Goal: Transaction & Acquisition: Book appointment/travel/reservation

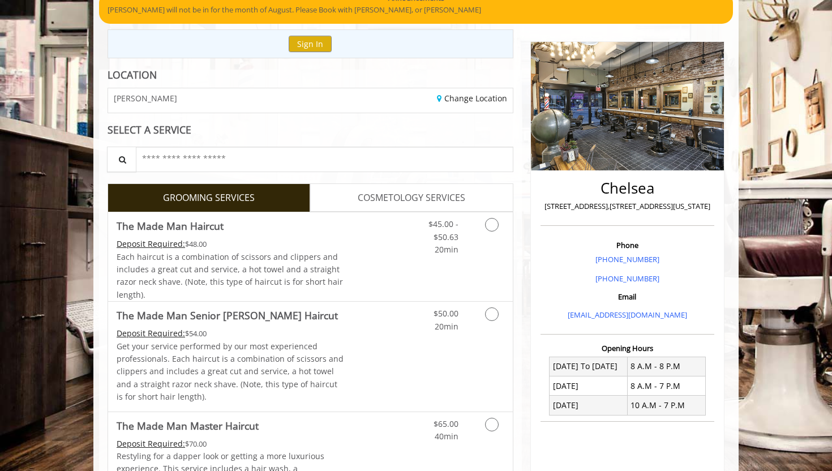
scroll to position [101, 0]
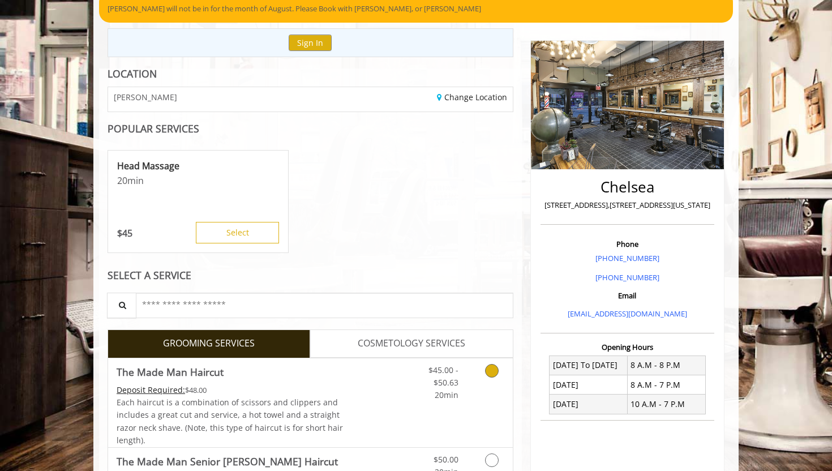
click at [490, 368] on icon "Grooming services" at bounding box center [492, 371] width 14 height 14
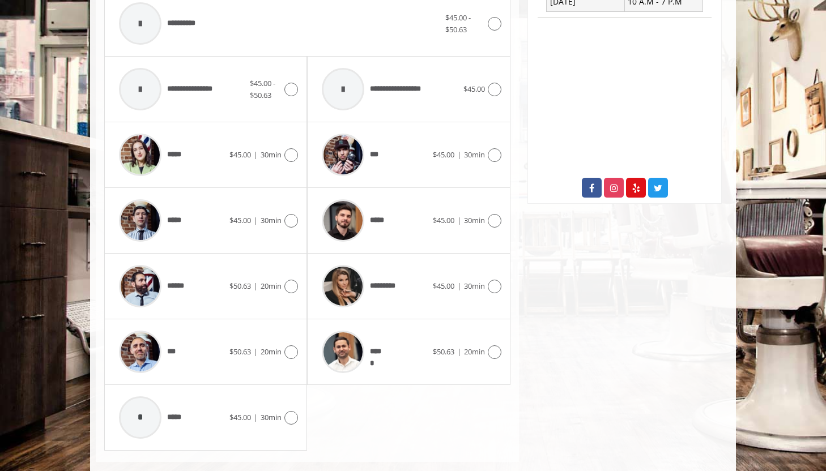
scroll to position [523, 0]
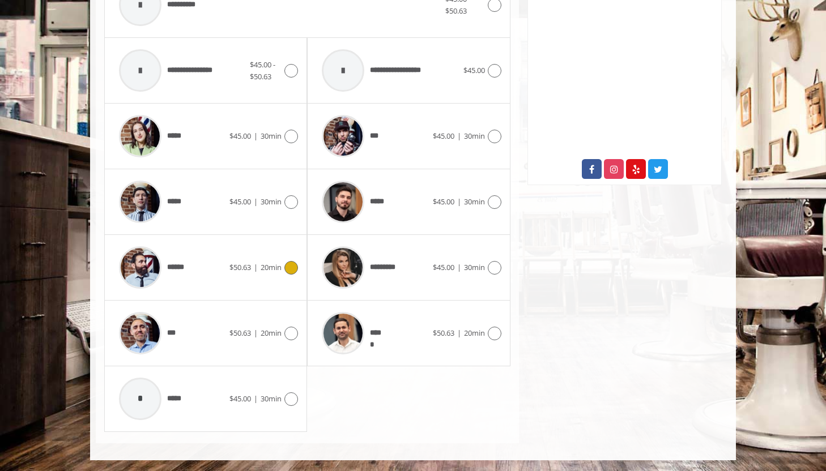
click at [208, 268] on div "******" at bounding box center [171, 268] width 116 height 54
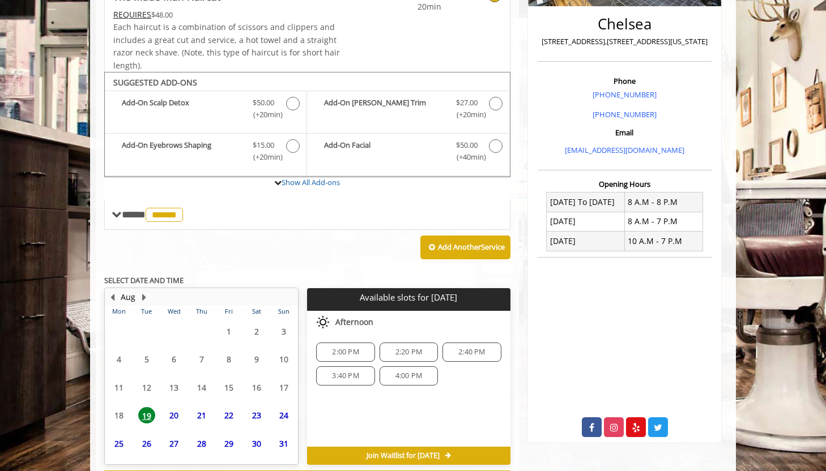
scroll to position [314, 0]
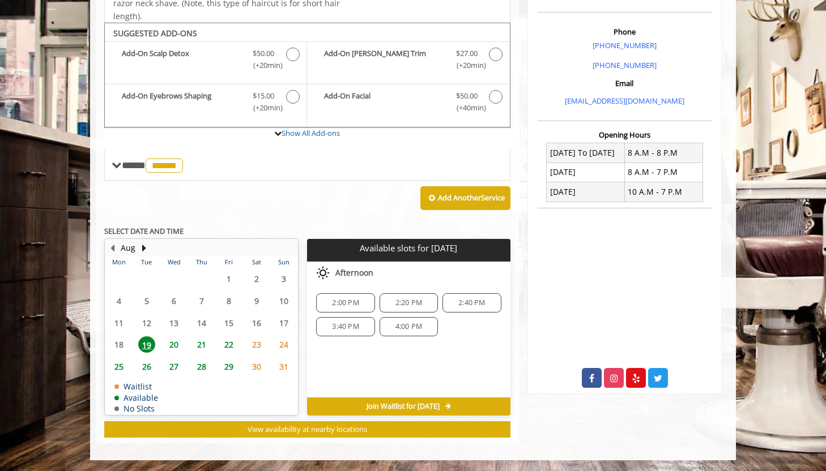
click at [350, 325] on span "3:40 PM" at bounding box center [345, 326] width 27 height 9
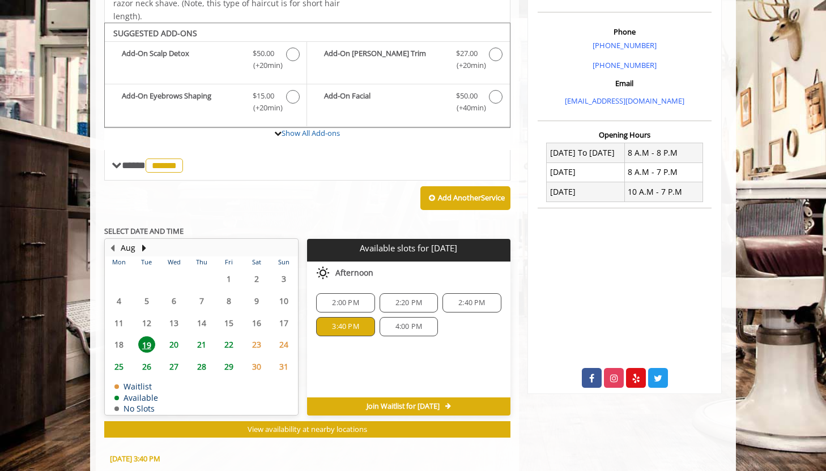
scroll to position [518, 0]
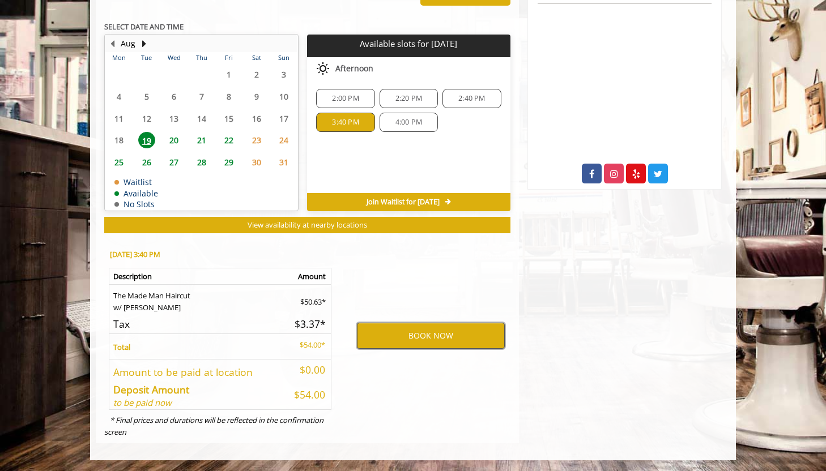
click at [434, 337] on button "BOOK NOW" at bounding box center [431, 336] width 148 height 26
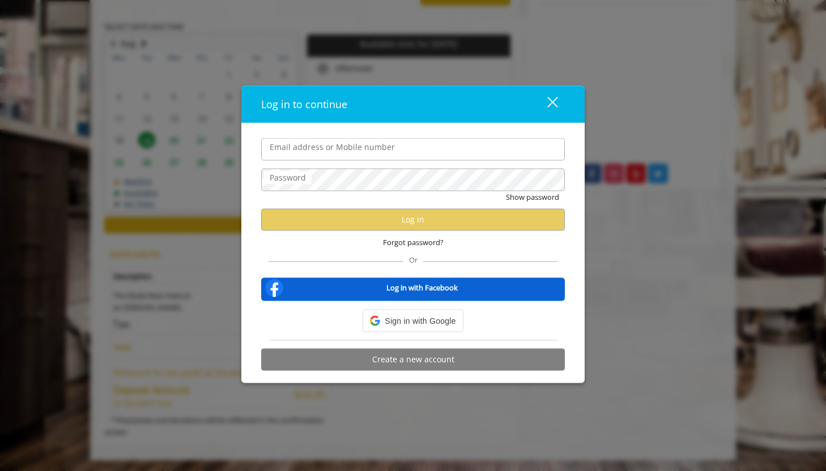
type input "**********"
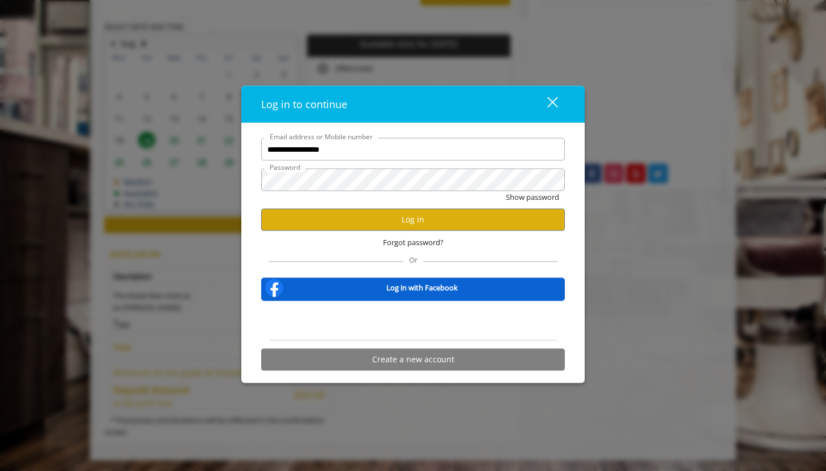
scroll to position [0, 0]
click at [404, 227] on button "Log in" at bounding box center [413, 219] width 304 height 22
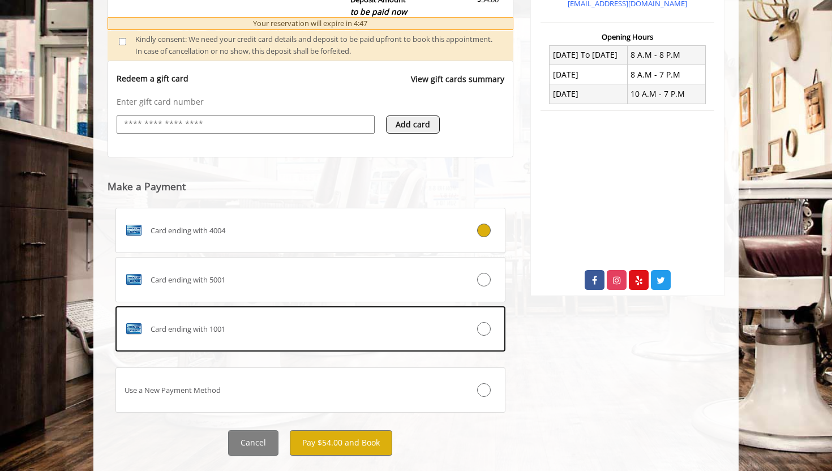
scroll to position [413, 0]
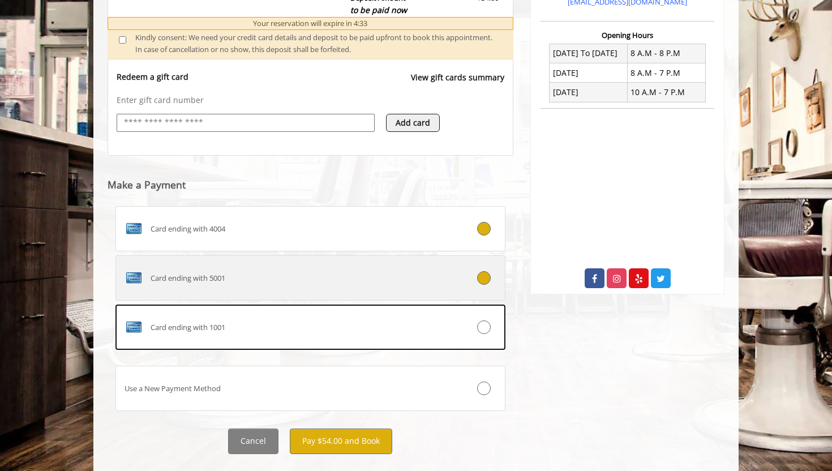
click at [440, 267] on label "Card ending with 5001" at bounding box center [311, 277] width 390 height 45
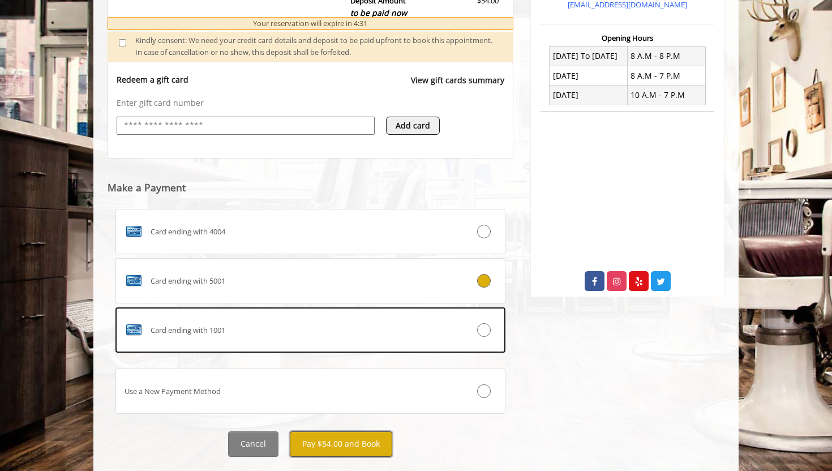
click at [346, 444] on button "Pay $54.00 and Book" at bounding box center [341, 444] width 103 height 25
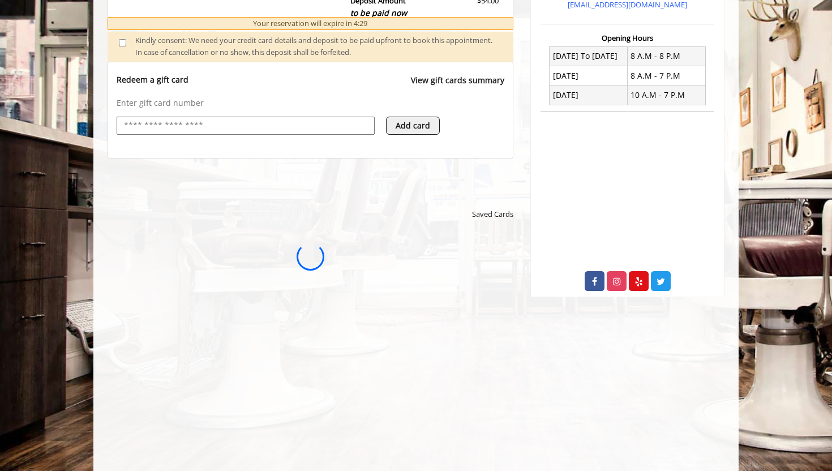
scroll to position [0, 0]
